Goal: Information Seeking & Learning: Learn about a topic

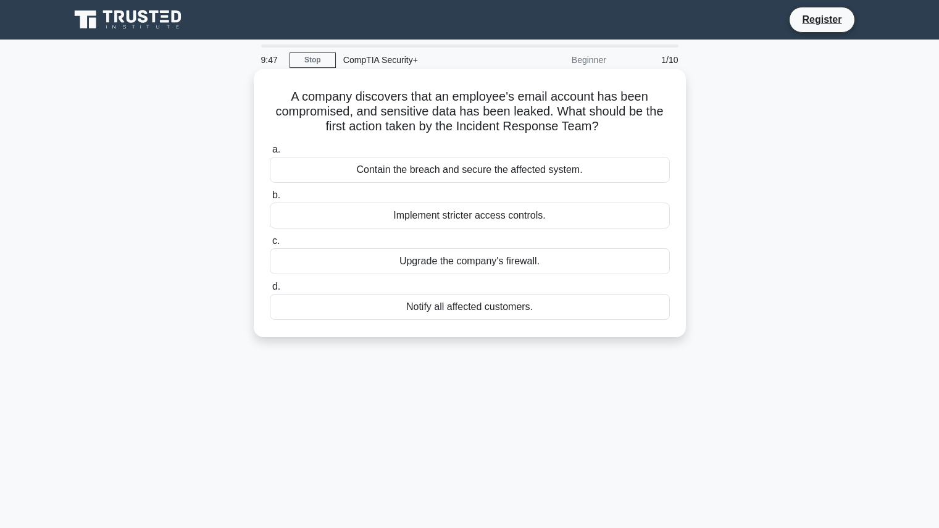
click at [415, 170] on div "Contain the breach and secure the affected system." at bounding box center [470, 170] width 400 height 26
click at [270, 154] on input "a. Contain the breach and secure the affected system." at bounding box center [270, 150] width 0 height 8
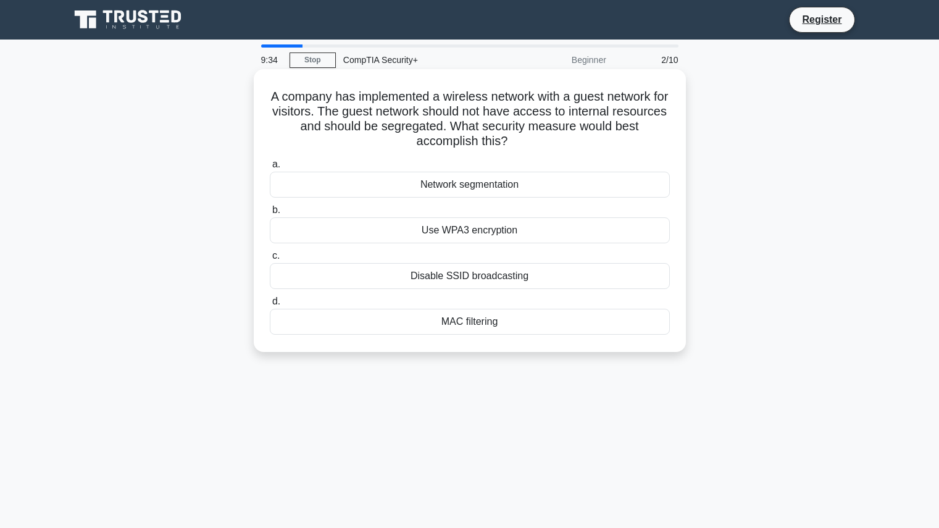
click at [467, 191] on div "Network segmentation" at bounding box center [470, 185] width 400 height 26
click at [270, 169] on input "a. Network segmentation" at bounding box center [270, 165] width 0 height 8
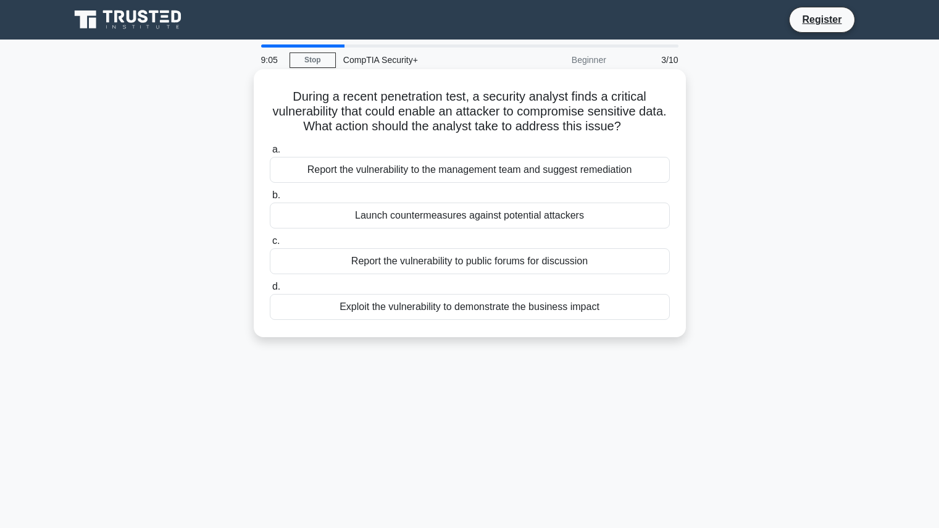
click at [514, 178] on div "Report the vulnerability to the management team and suggest remediation" at bounding box center [470, 170] width 400 height 26
click at [270, 154] on input "a. Report the vulnerability to the management team and suggest remediation" at bounding box center [270, 150] width 0 height 8
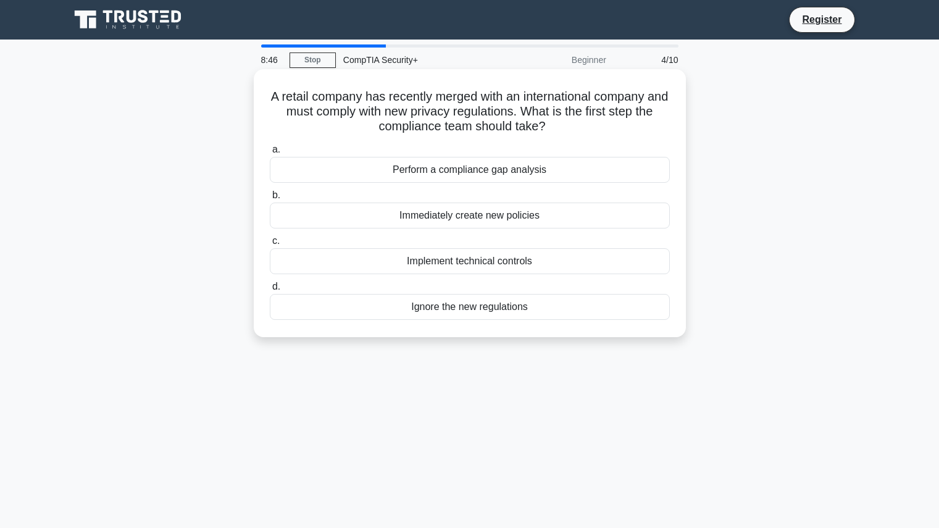
click at [550, 218] on div "Immediately create new policies" at bounding box center [470, 216] width 400 height 26
click at [270, 199] on input "b. Immediately create new policies" at bounding box center [270, 195] width 0 height 8
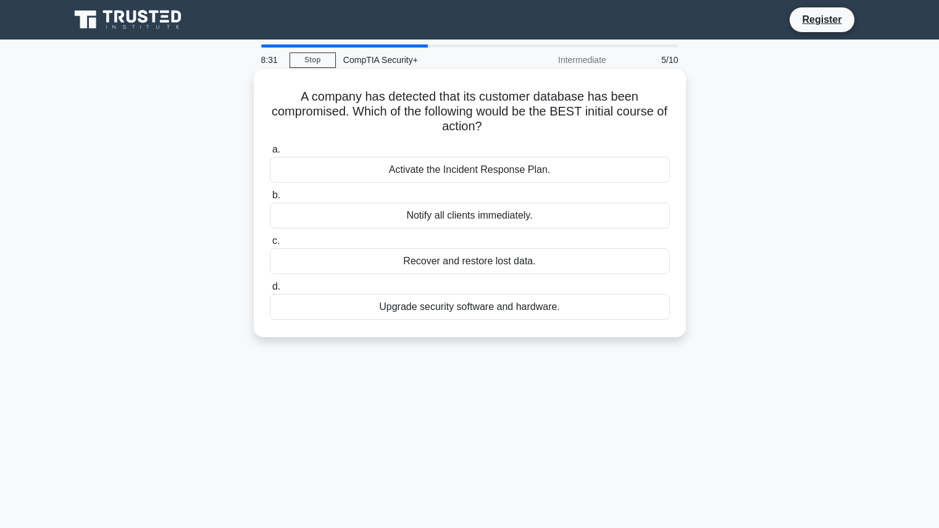
click at [554, 174] on div "Activate the Incident Response Plan." at bounding box center [470, 170] width 400 height 26
click at [270, 154] on input "a. Activate the Incident Response Plan." at bounding box center [270, 150] width 0 height 8
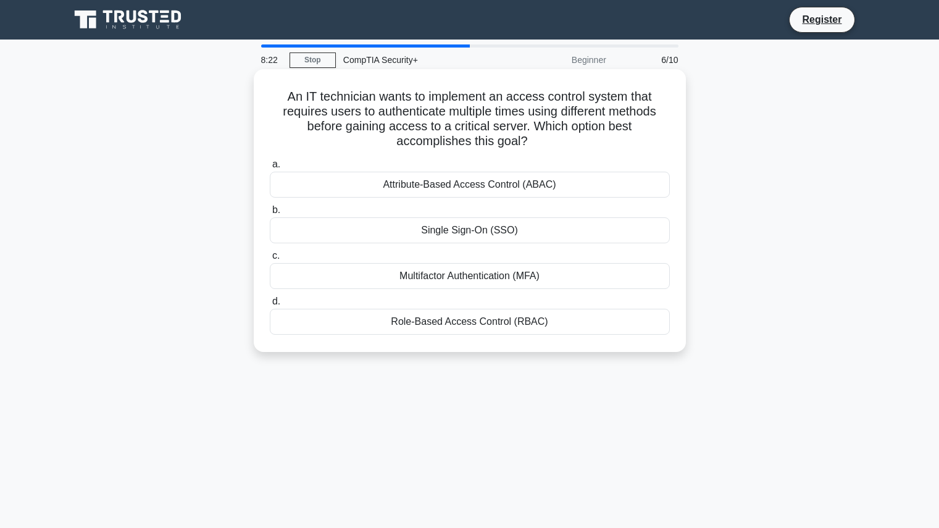
click at [554, 280] on div "Multifactor Authentication (MFA)" at bounding box center [470, 276] width 400 height 26
click at [270, 260] on input "c. Multifactor Authentication (MFA)" at bounding box center [270, 256] width 0 height 8
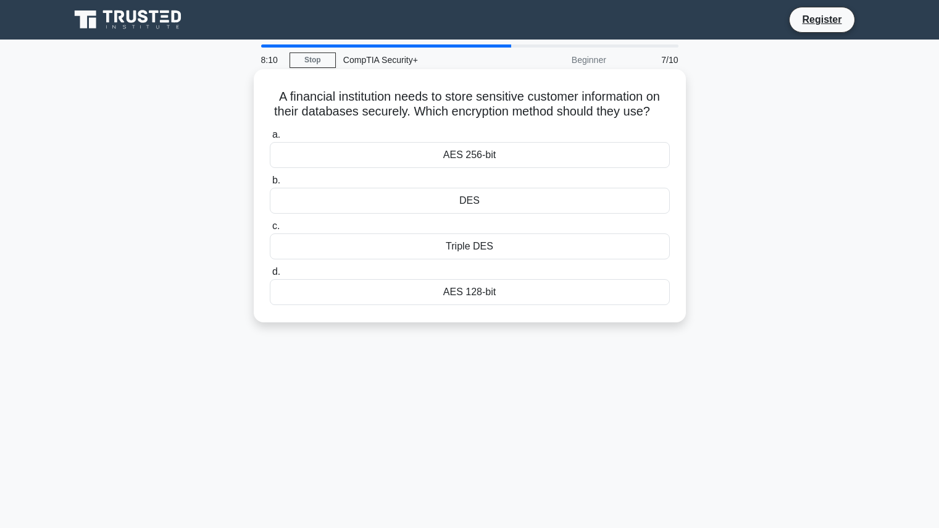
click at [553, 150] on div "AES 256-bit" at bounding box center [470, 155] width 400 height 26
click at [270, 139] on input "a. AES 256-bit" at bounding box center [270, 135] width 0 height 8
